Goal: Task Accomplishment & Management: Manage account settings

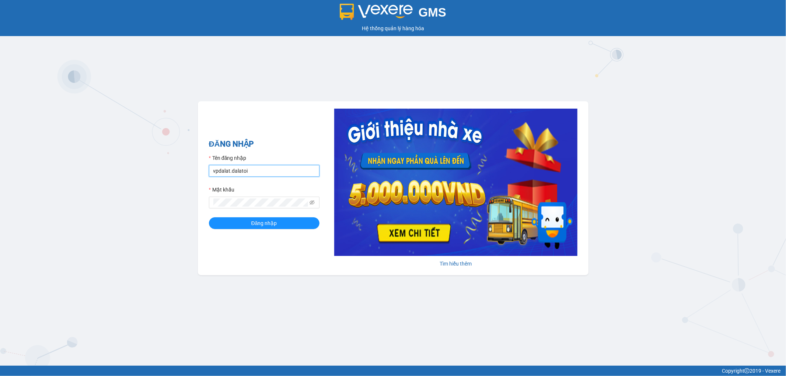
click at [269, 175] on input "vpdalat.dalatoi" at bounding box center [264, 171] width 111 height 12
type input "nhi.dalatoi"
click at [265, 219] on button "Đăng nhập" at bounding box center [264, 223] width 111 height 12
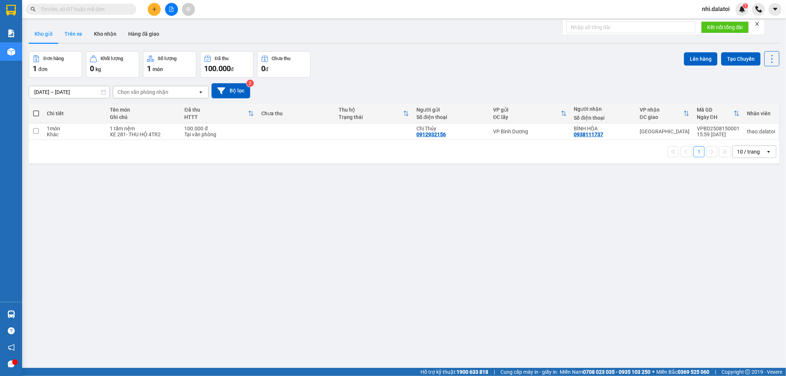
click at [81, 31] on button "Trên xe" at bounding box center [73, 34] width 29 height 18
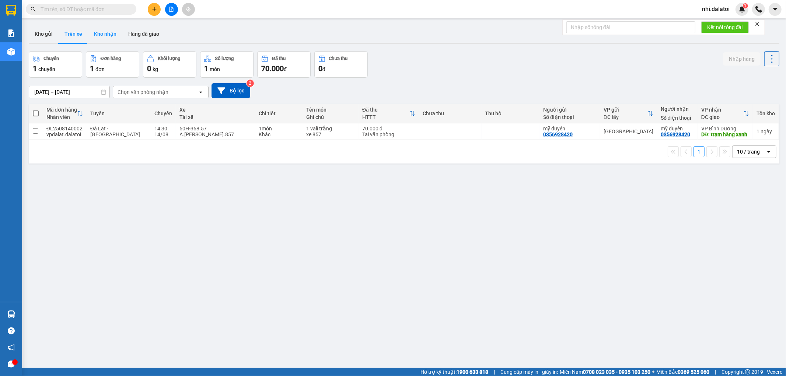
click at [114, 31] on button "Kho nhận" at bounding box center [105, 34] width 34 height 18
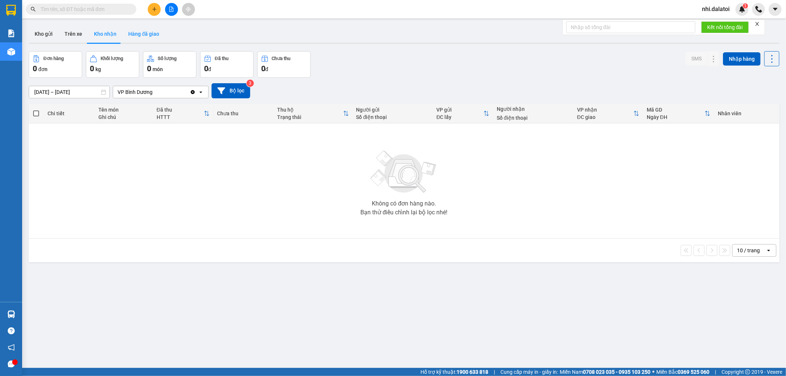
click at [142, 32] on button "Hàng đã giao" at bounding box center [143, 34] width 43 height 18
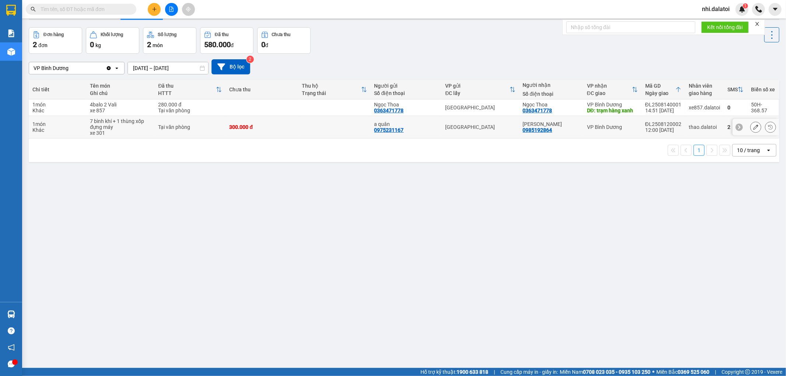
scroll to position [34, 0]
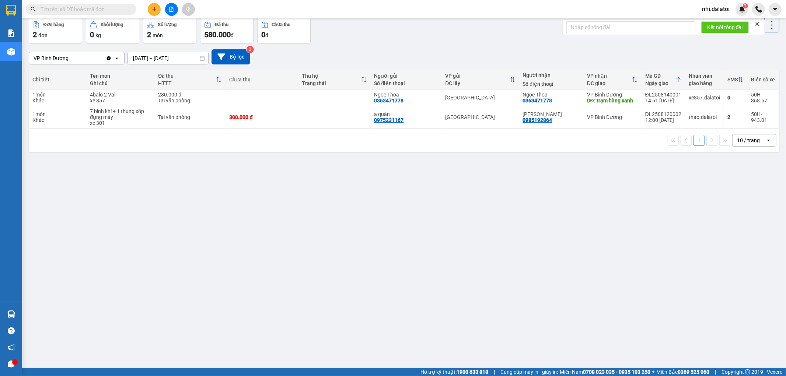
drag, startPoint x: 363, startPoint y: 253, endPoint x: 353, endPoint y: 260, distance: 12.2
click at [363, 253] on div "ver 1.8.138 Kho gửi Trên xe Kho nhận Hàng đã giao Đơn hàng 2 đơn Khối lượng 0 k…" at bounding box center [404, 176] width 757 height 376
click at [608, 234] on div "ver 1.8.138 Kho gửi Trên xe Kho nhận Hàng đã giao Đơn hàng 2 đơn Khối lượng 0 k…" at bounding box center [404, 176] width 757 height 376
